Goal: Information Seeking & Learning: Obtain resource

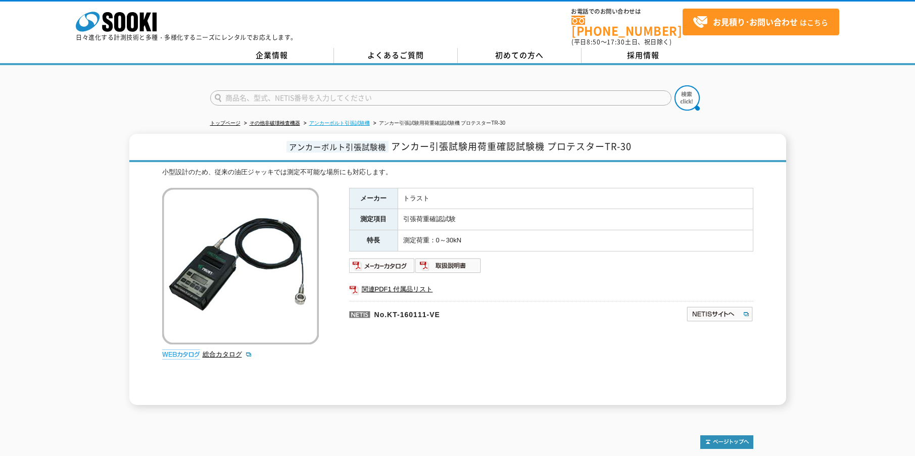
click at [347, 120] on link "アンカーボルト引張試験機" at bounding box center [339, 123] width 61 height 6
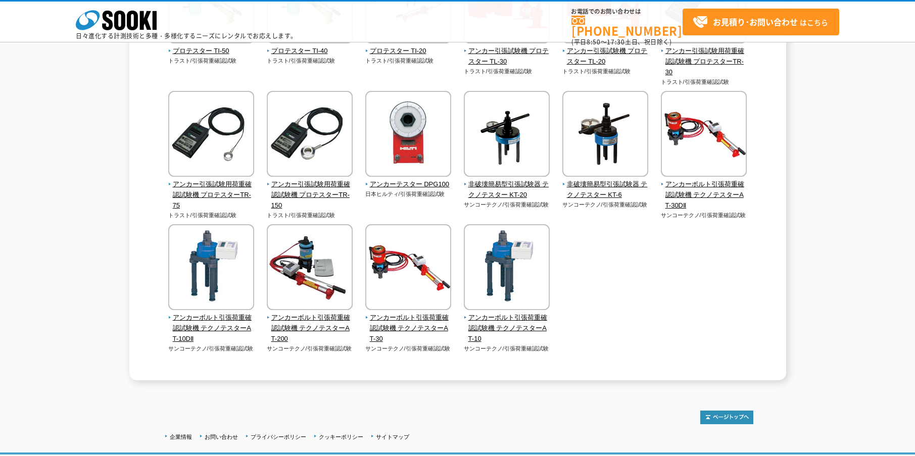
scroll to position [202, 0]
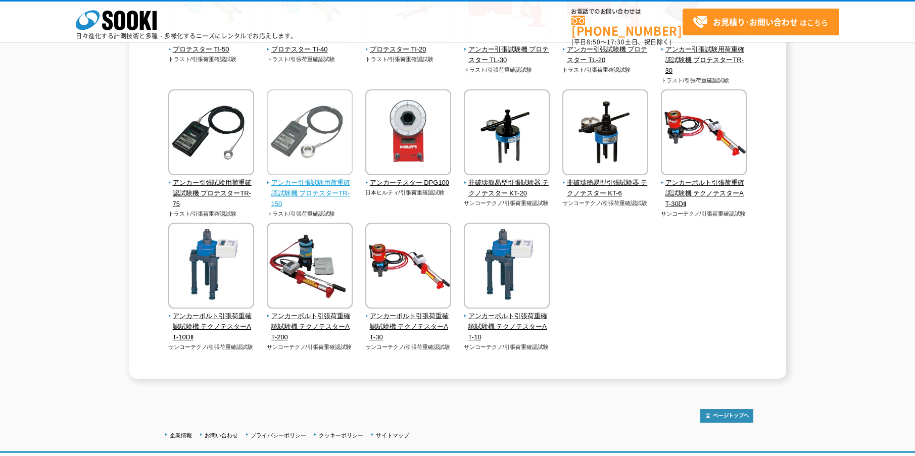
click at [320, 127] on img at bounding box center [310, 133] width 86 height 88
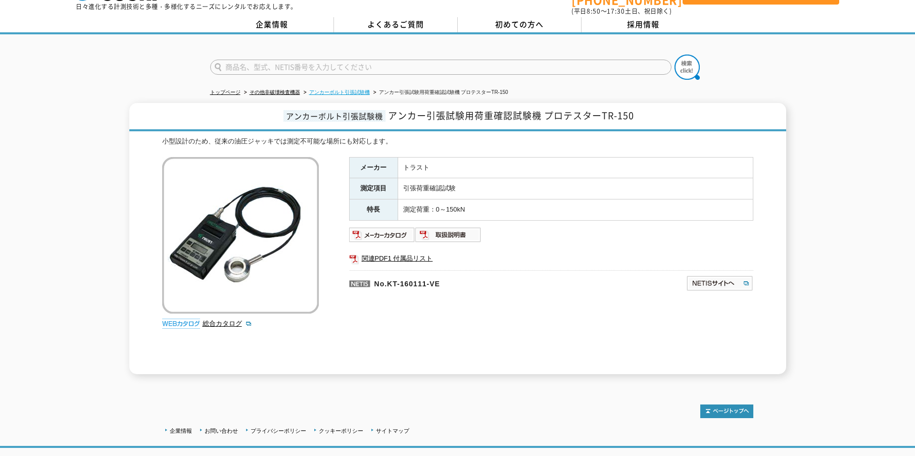
scroll to position [86, 0]
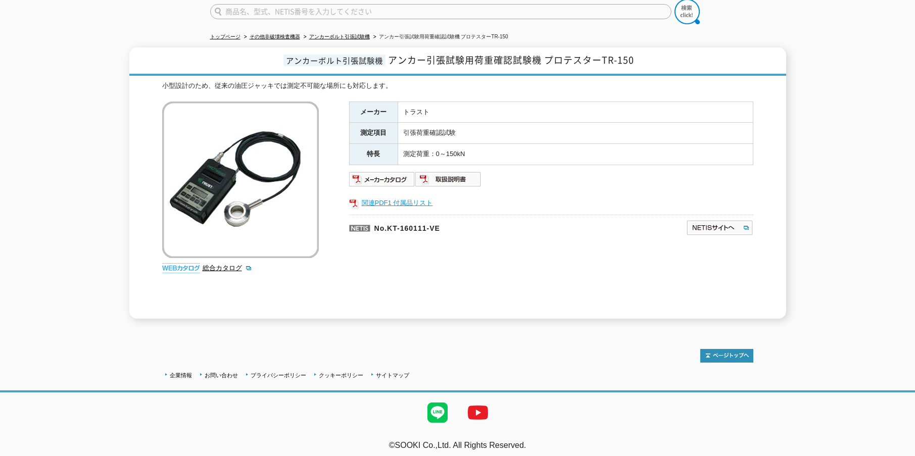
click at [383, 197] on link "関連PDF1 付属品リスト" at bounding box center [551, 203] width 404 height 13
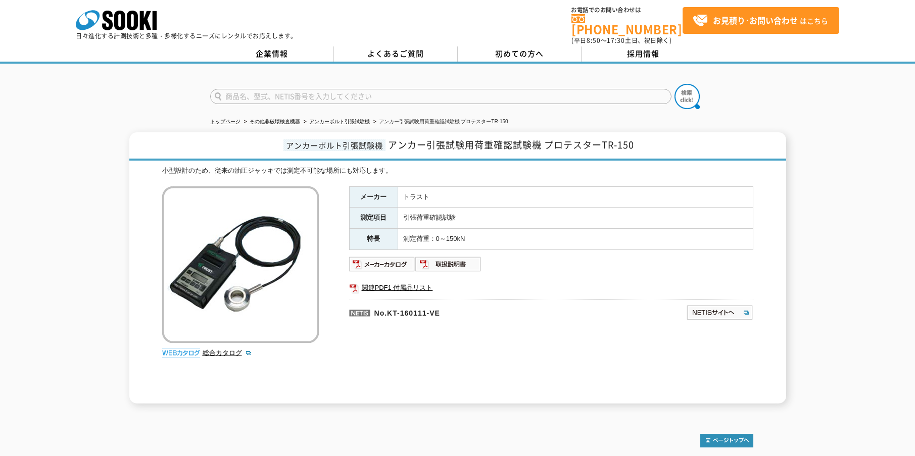
scroll to position [0, 0]
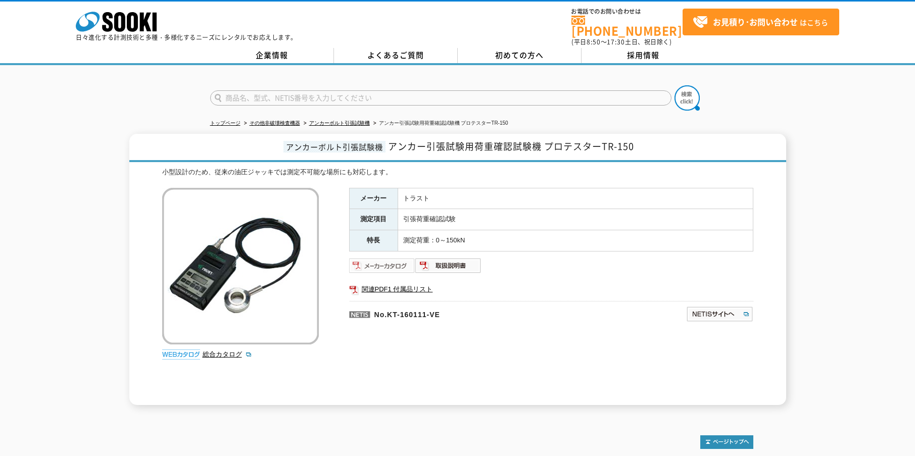
click at [384, 258] on img at bounding box center [382, 266] width 66 height 16
click at [651, 53] on link "採用情報" at bounding box center [643, 55] width 124 height 15
